Goal: Check status

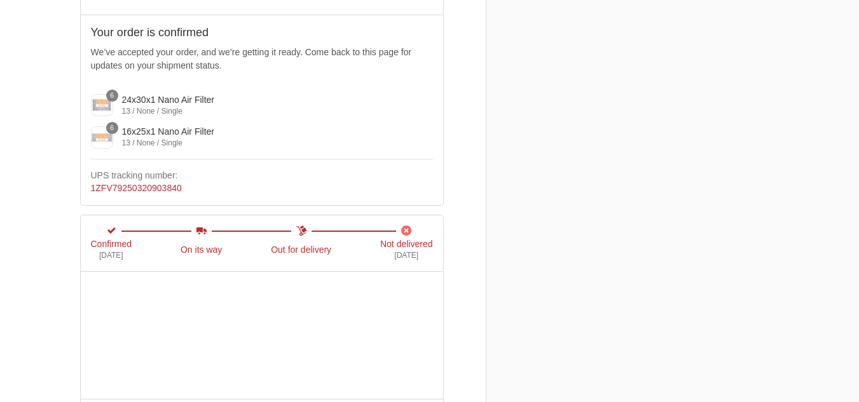
scroll to position [546, 0]
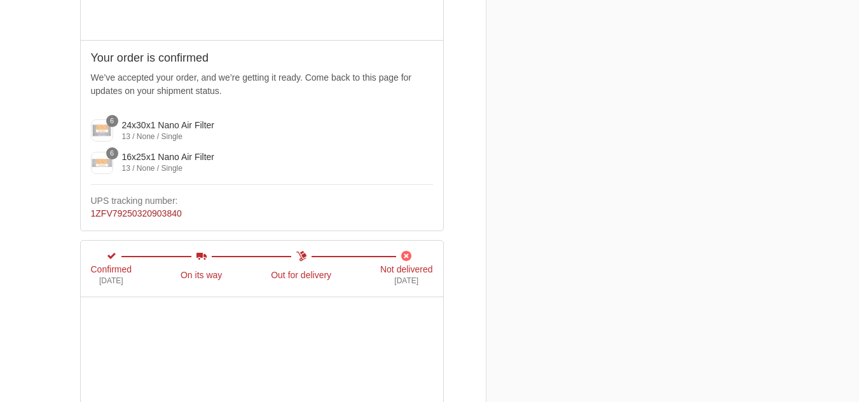
click at [163, 215] on link "1ZFV79250320903840" at bounding box center [136, 213] width 91 height 10
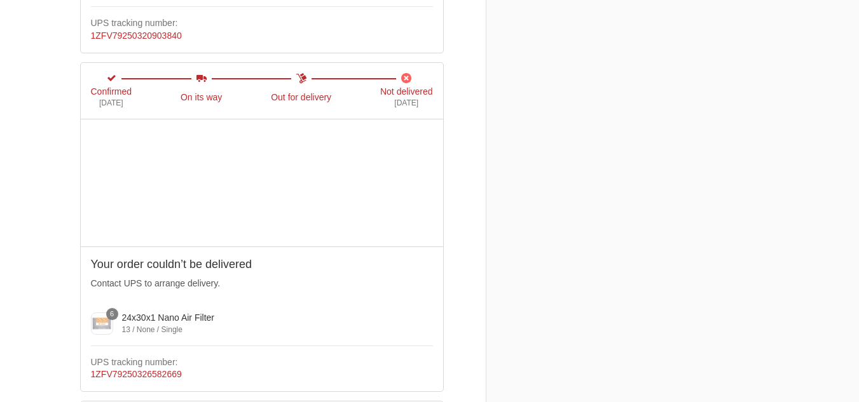
scroll to position [749, 0]
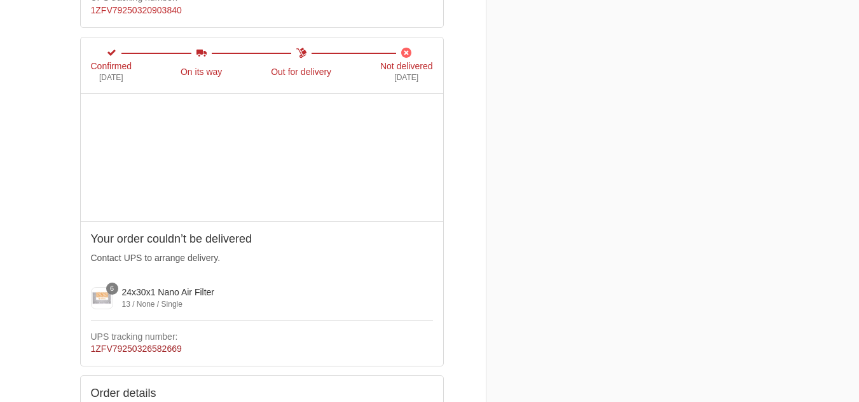
click at [156, 347] on link "1ZFV79250326582669" at bounding box center [136, 349] width 91 height 10
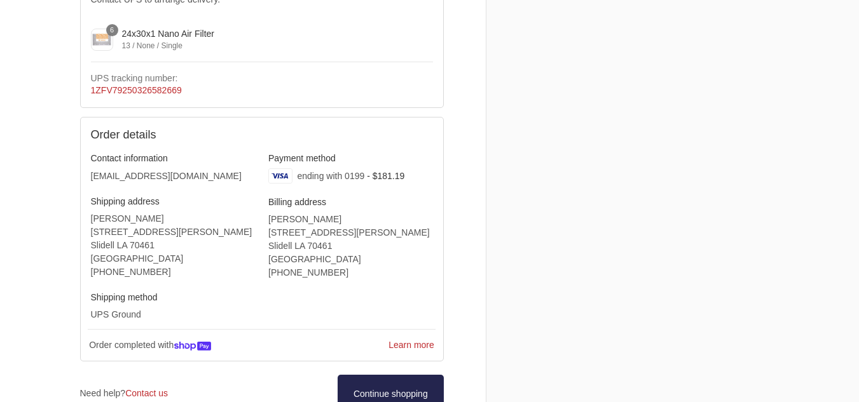
scroll to position [1034, 0]
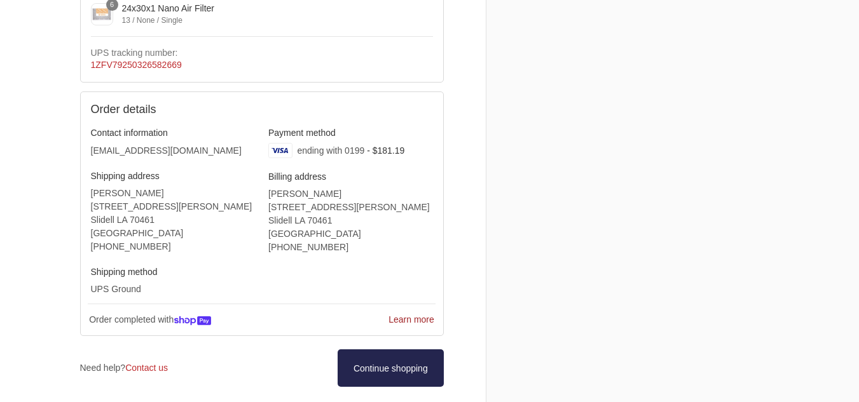
click at [421, 320] on link "Learn more" at bounding box center [411, 320] width 48 height 15
click at [156, 371] on link "Contact us" at bounding box center [146, 368] width 43 height 10
